Goal: Task Accomplishment & Management: Manage account settings

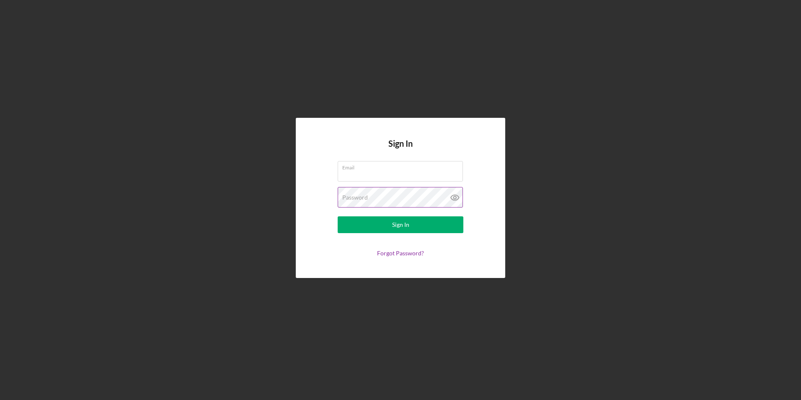
type input "[EMAIL_ADDRESS][DOMAIN_NAME]"
click at [454, 198] on icon at bounding box center [454, 197] width 3 height 3
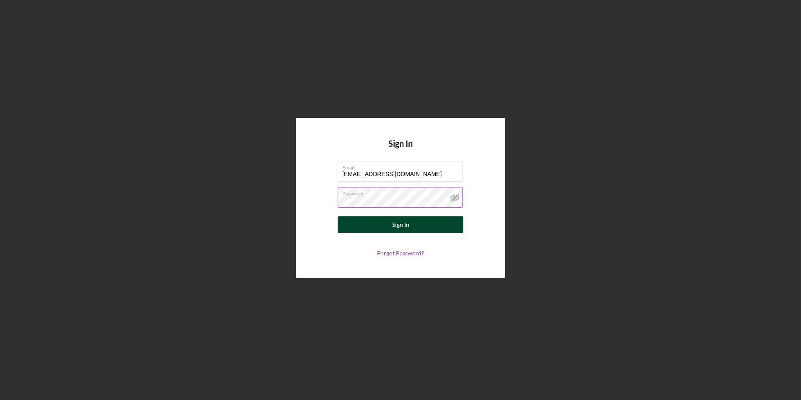
click at [395, 223] on div "Sign In" at bounding box center [400, 224] width 17 height 17
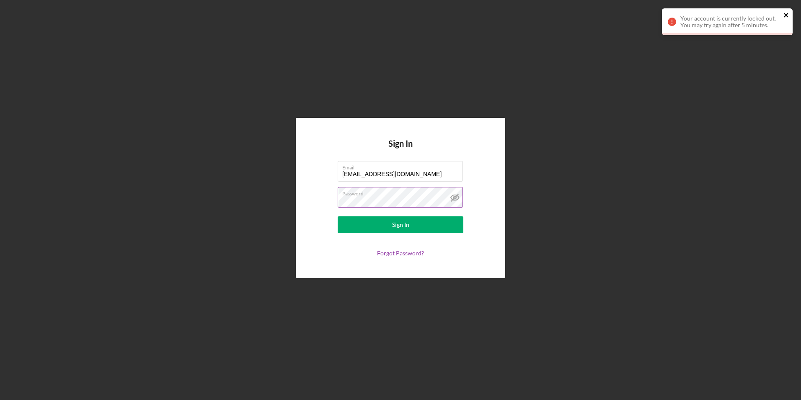
click at [788, 15] on icon "close" at bounding box center [787, 15] width 6 height 7
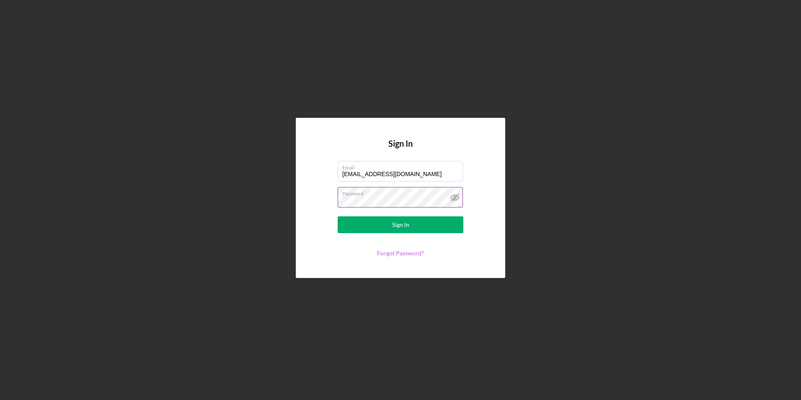
click at [401, 254] on link "Forgot Password?" at bounding box center [400, 252] width 47 height 7
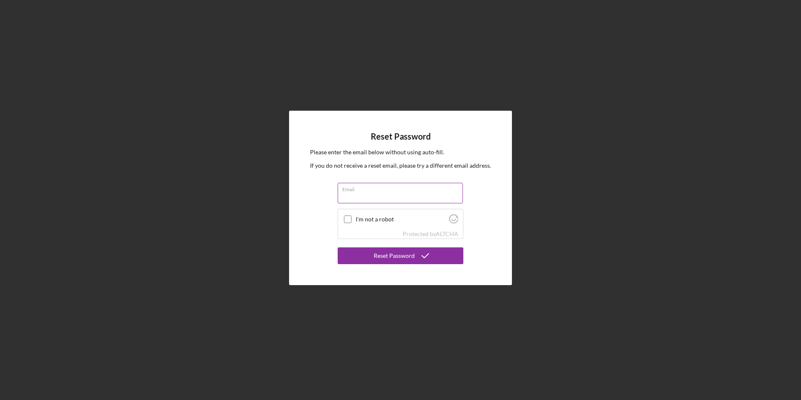
click at [342, 193] on input "Email" at bounding box center [400, 193] width 125 height 20
type input "[EMAIL_ADDRESS][DOMAIN_NAME]"
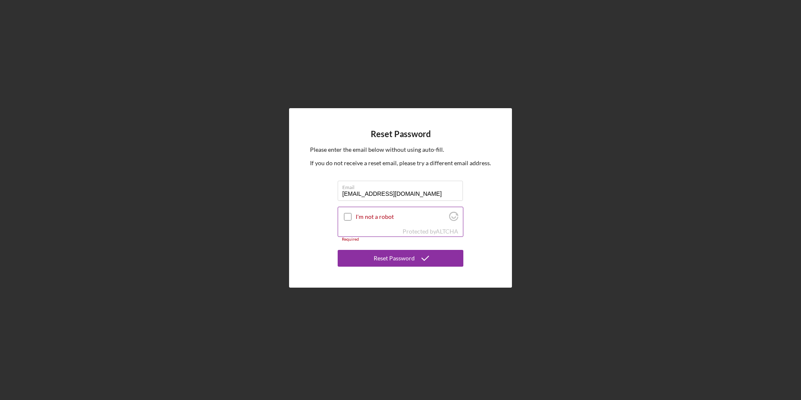
click at [346, 218] on input "I'm not a robot" at bounding box center [348, 217] width 8 height 8
checkbox input "true"
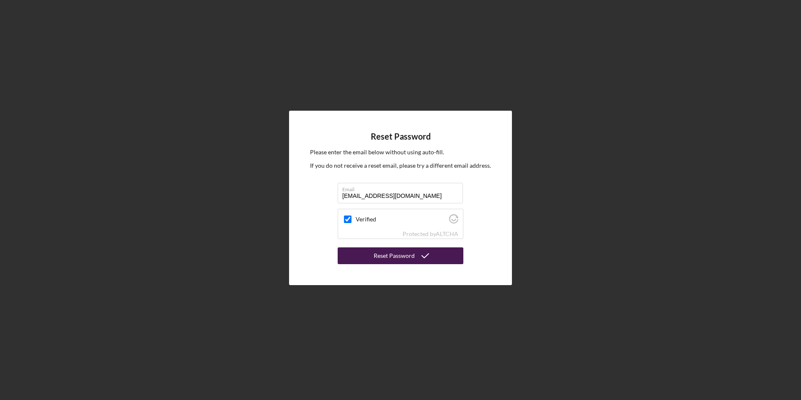
click at [402, 256] on div "Reset Password" at bounding box center [394, 255] width 41 height 17
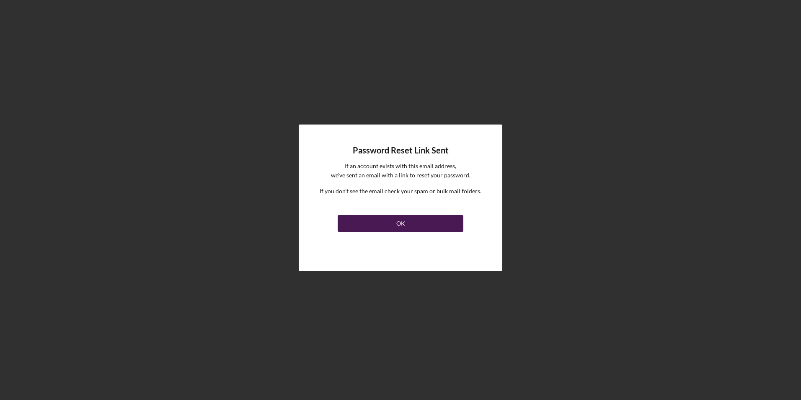
click at [404, 225] on div "OK" at bounding box center [400, 223] width 9 height 17
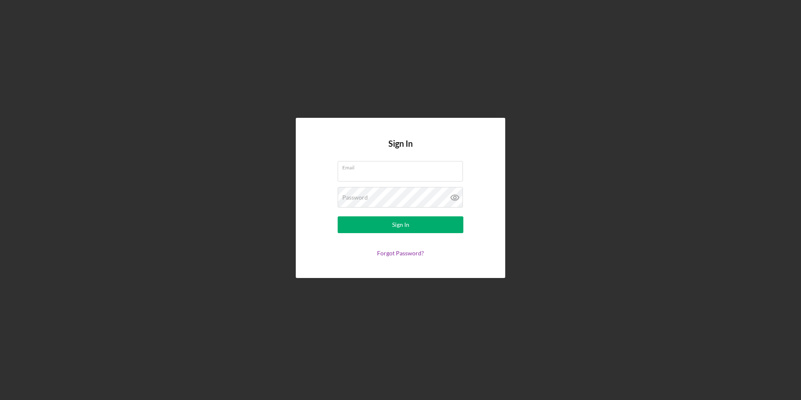
type input "[EMAIL_ADDRESS][DOMAIN_NAME]"
click at [402, 194] on label "Password" at bounding box center [402, 191] width 121 height 9
click at [455, 200] on icon at bounding box center [455, 197] width 8 height 5
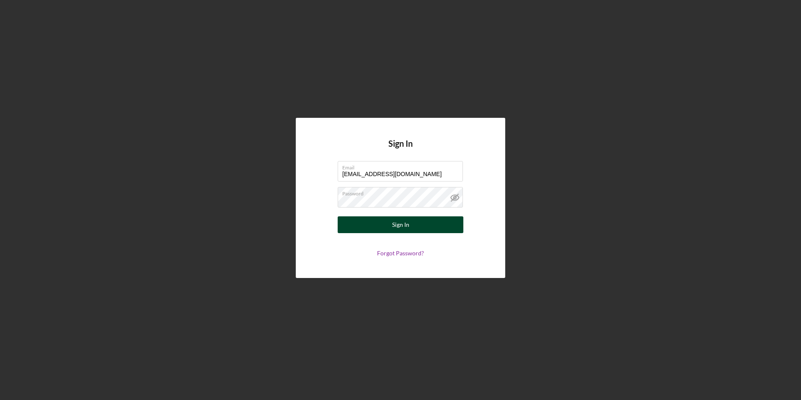
click at [406, 227] on div "Sign In" at bounding box center [400, 224] width 17 height 17
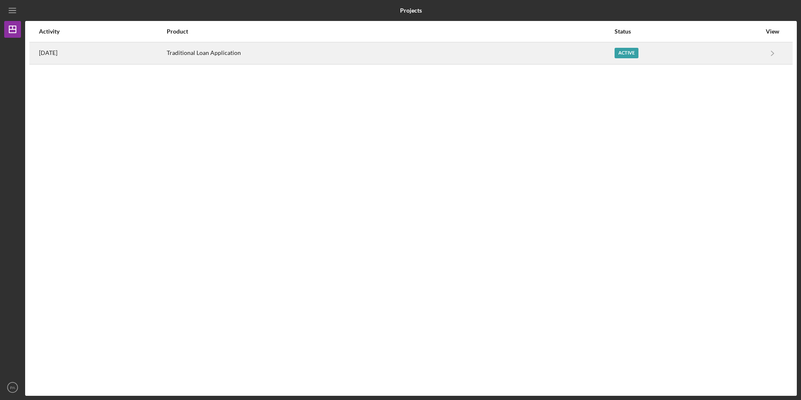
click at [635, 49] on div "Active" at bounding box center [627, 53] width 24 height 10
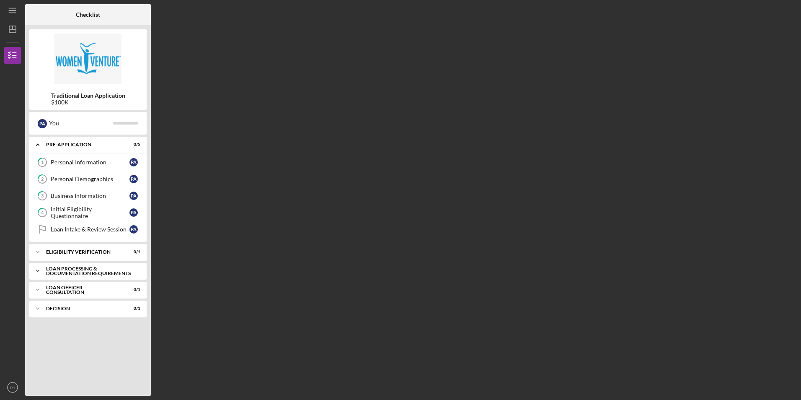
click at [88, 269] on div "Loan Processing & Documentation Requirements" at bounding box center [91, 271] width 90 height 10
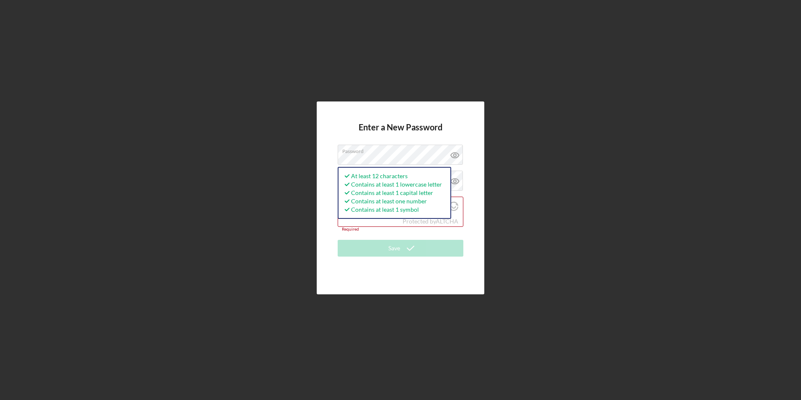
click at [480, 234] on div "Enter a New Password Password At least 12 characters Contains at least 1 lowerc…" at bounding box center [401, 197] width 168 height 193
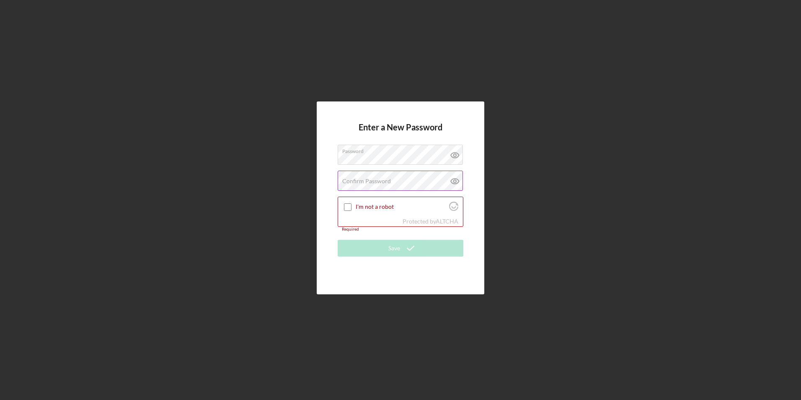
click at [344, 180] on label "Confirm Password" at bounding box center [366, 181] width 49 height 7
click at [456, 155] on icon at bounding box center [454, 155] width 3 height 3
click at [346, 207] on input "I'm not a robot" at bounding box center [348, 207] width 8 height 8
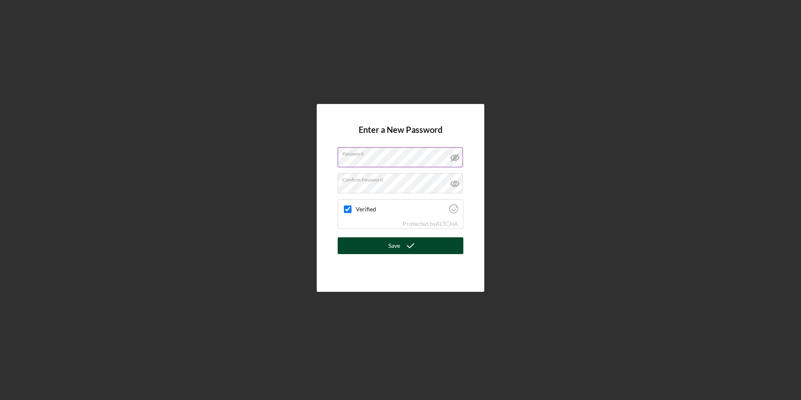
click at [399, 246] on div "Save" at bounding box center [394, 245] width 12 height 17
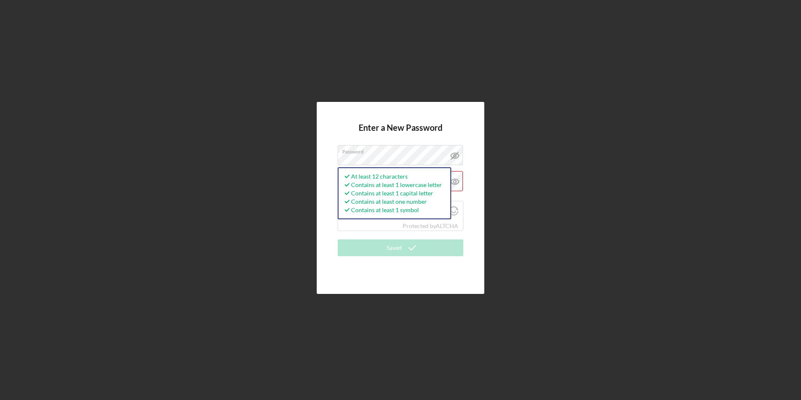
click at [516, 191] on div "Enter a New Password Password At least 12 characters Contains at least 1 lowerc…" at bounding box center [400, 198] width 793 height 396
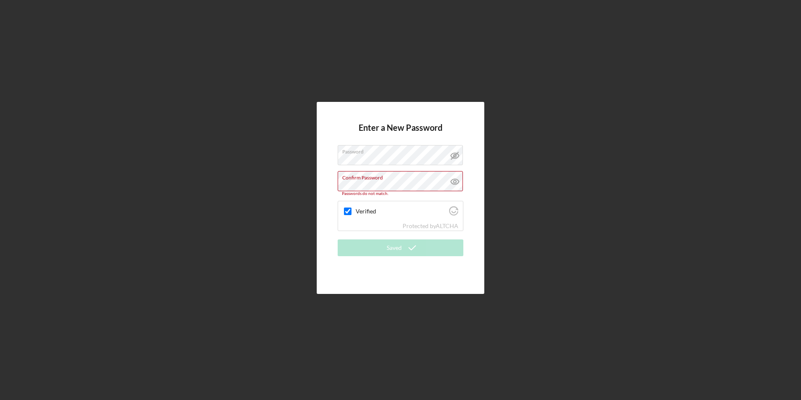
click at [336, 182] on div "Enter a New Password Password Confirm Password Passwords do not match. Verified…" at bounding box center [401, 198] width 168 height 192
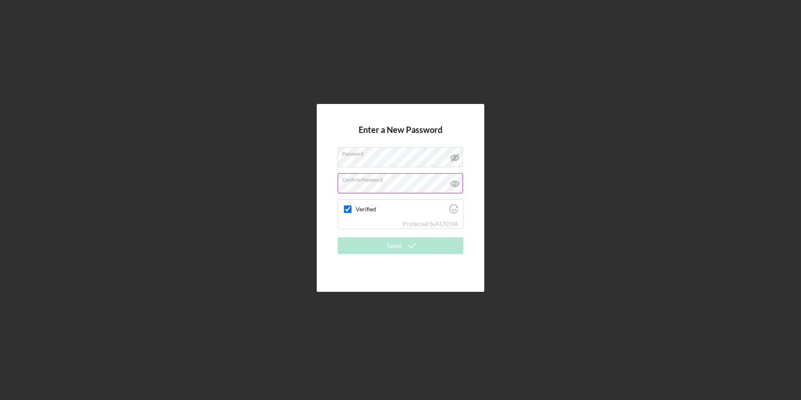
click at [453, 184] on icon at bounding box center [454, 183] width 3 height 3
click at [435, 317] on div "Enter a New Password Password Confirm Password Verified Protected by ALTCHA Sav…" at bounding box center [400, 198] width 793 height 396
click at [352, 208] on div at bounding box center [348, 209] width 10 height 10
click at [348, 211] on input "Verified" at bounding box center [348, 209] width 8 height 8
click at [347, 206] on input "Verified" at bounding box center [348, 209] width 8 height 8
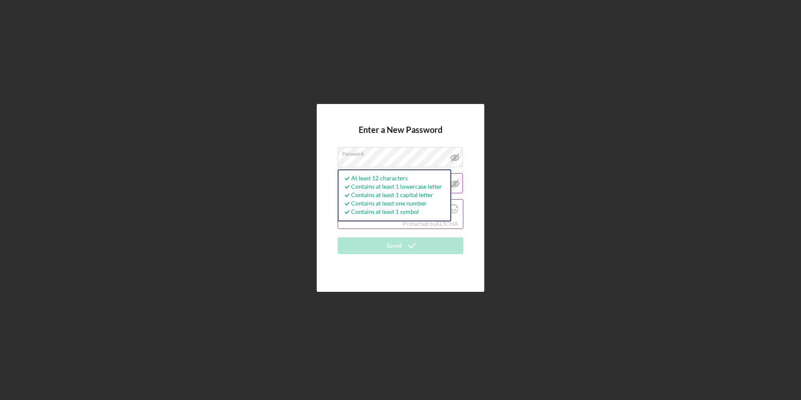
click at [458, 217] on div "Verified" at bounding box center [400, 209] width 125 height 20
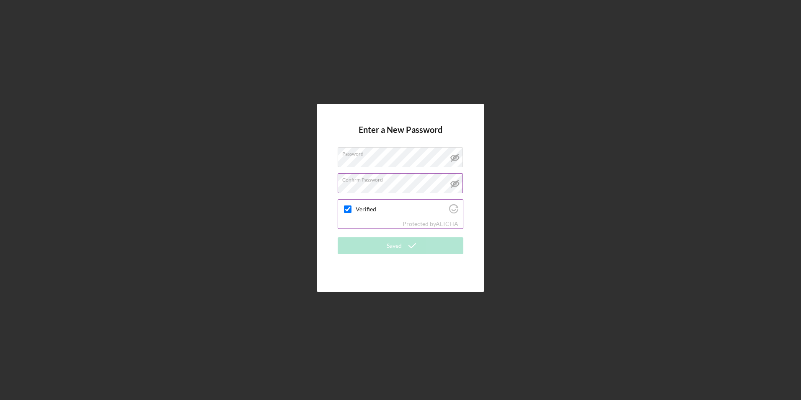
click at [387, 206] on label "Verified" at bounding box center [401, 209] width 91 height 7
click at [352, 206] on input "Verified" at bounding box center [348, 209] width 8 height 8
click at [513, 222] on div "Enter a New Password Password Confirm Password Verified Protected by ALTCHA Sav…" at bounding box center [400, 198] width 793 height 396
click at [425, 153] on label "Password" at bounding box center [402, 152] width 121 height 9
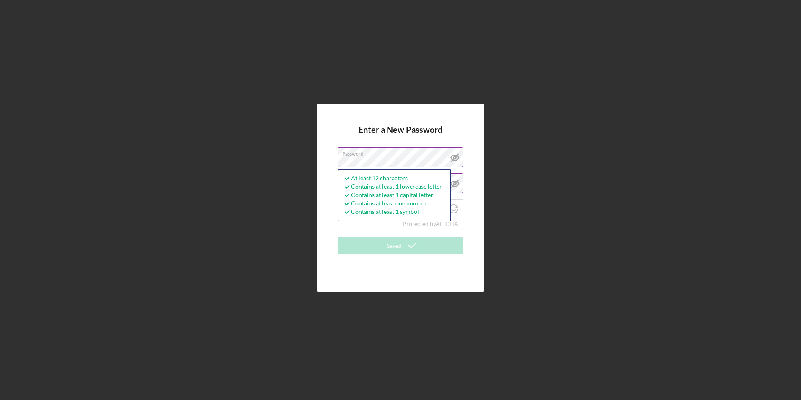
click at [435, 156] on label "Password" at bounding box center [402, 152] width 121 height 9
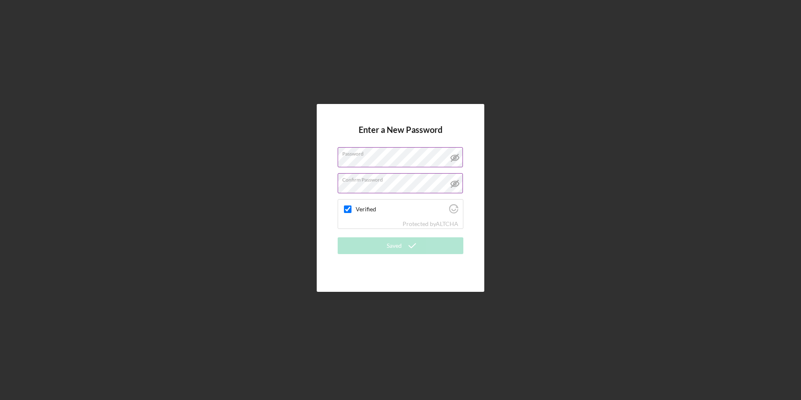
click at [435, 156] on label "Password" at bounding box center [402, 152] width 121 height 9
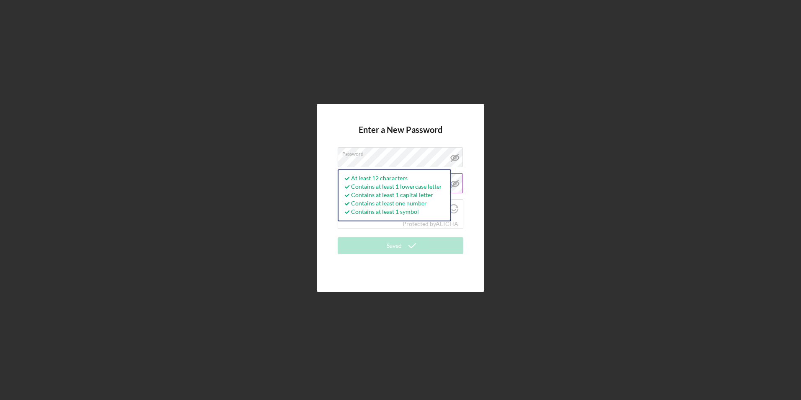
click at [511, 168] on div "Enter a New Password Password At least 12 characters Contains at least 1 lowerc…" at bounding box center [400, 198] width 793 height 396
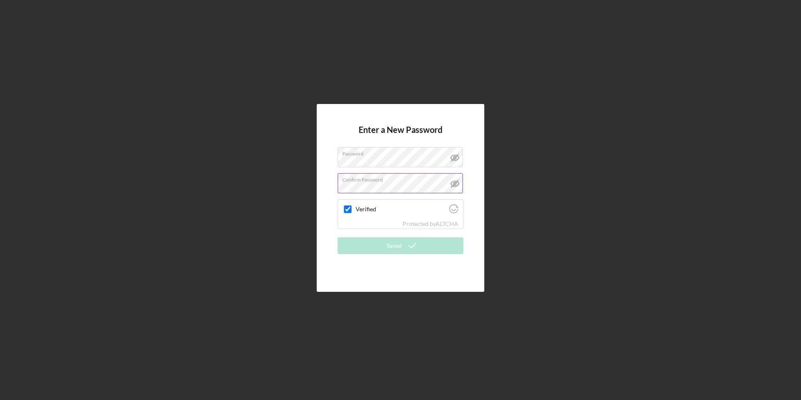
click at [427, 182] on label "Confirm Password" at bounding box center [402, 178] width 121 height 9
click at [454, 209] on icon "Visit Altcha.org" at bounding box center [453, 208] width 9 height 9
click at [364, 207] on label "Verified" at bounding box center [401, 209] width 91 height 7
click at [352, 207] on input "Verified" at bounding box center [348, 209] width 8 height 8
checkbox input "true"
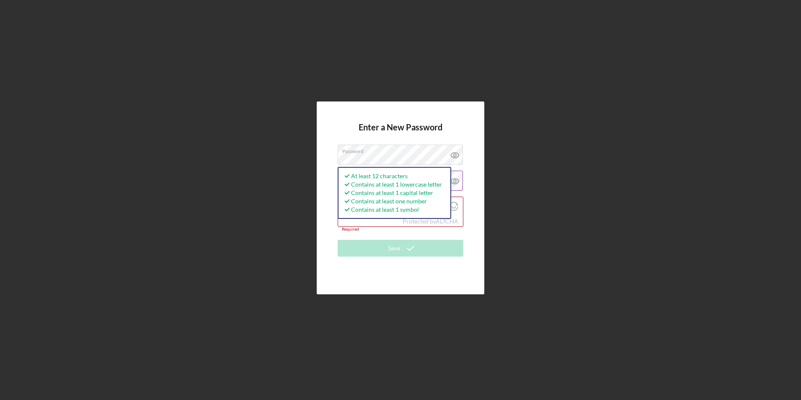
click at [451, 188] on icon at bounding box center [455, 181] width 21 height 21
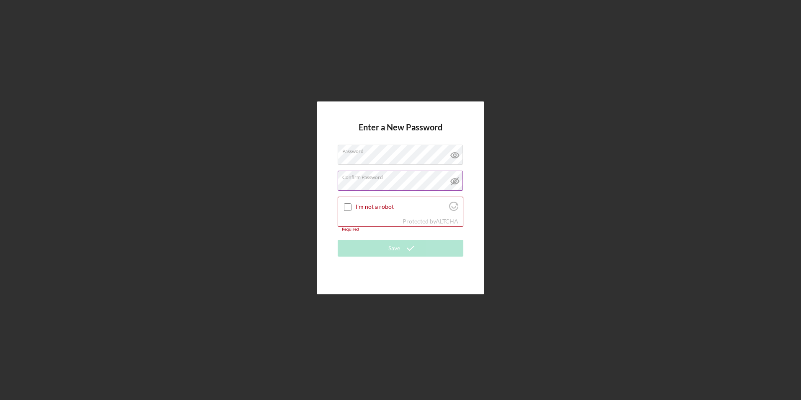
click at [394, 179] on div "Confirm Password Passwords do not match." at bounding box center [401, 181] width 126 height 21
click at [350, 205] on input "I'm not a robot" at bounding box center [348, 207] width 8 height 8
checkbox input "true"
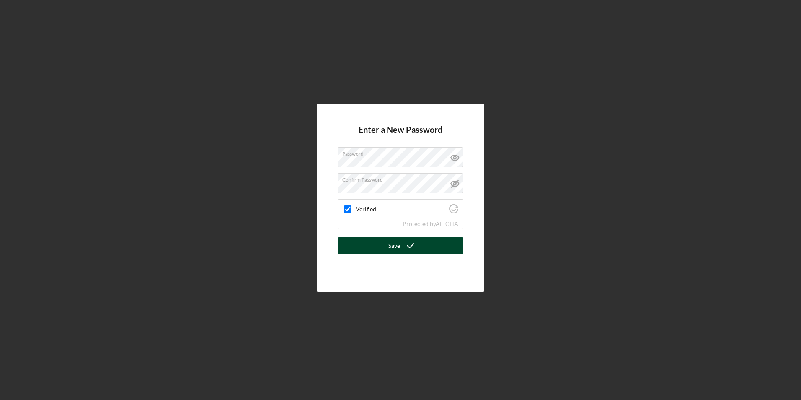
click at [391, 246] on div "Save" at bounding box center [394, 245] width 12 height 17
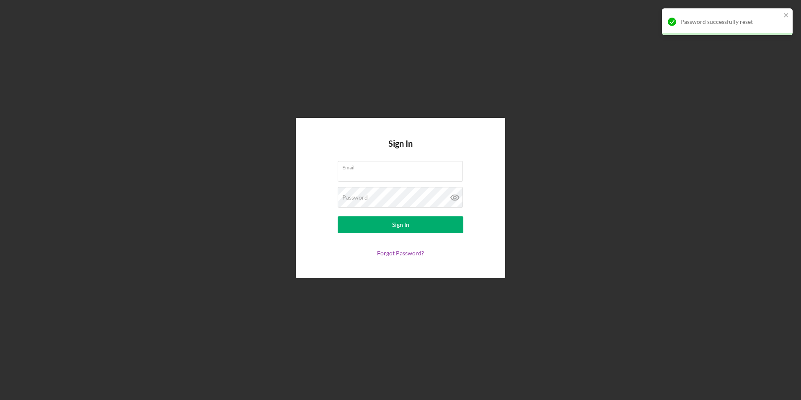
type input "[EMAIL_ADDRESS][DOMAIN_NAME]"
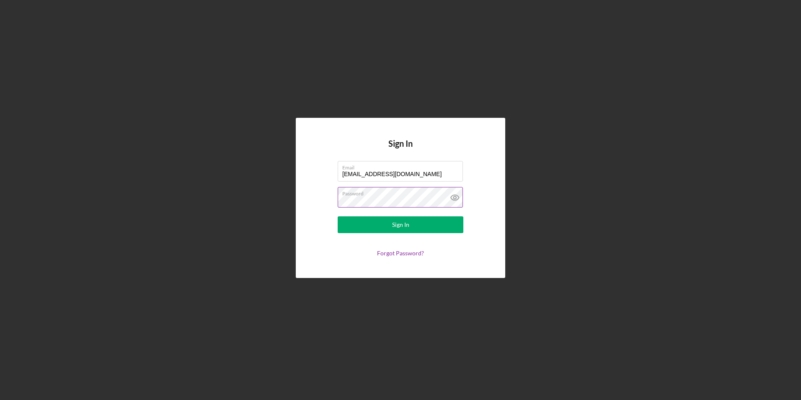
click at [458, 199] on icon at bounding box center [455, 197] width 8 height 5
click at [333, 201] on form "Email [EMAIL_ADDRESS][DOMAIN_NAME] Password Sign In Forgot Password?" at bounding box center [401, 209] width 168 height 96
click at [406, 195] on label "Password" at bounding box center [402, 191] width 121 height 9
click at [403, 226] on div "Sign In" at bounding box center [400, 224] width 17 height 17
click at [407, 224] on div "Sign In" at bounding box center [400, 224] width 17 height 17
